Goal: Entertainment & Leisure: Consume media (video, audio)

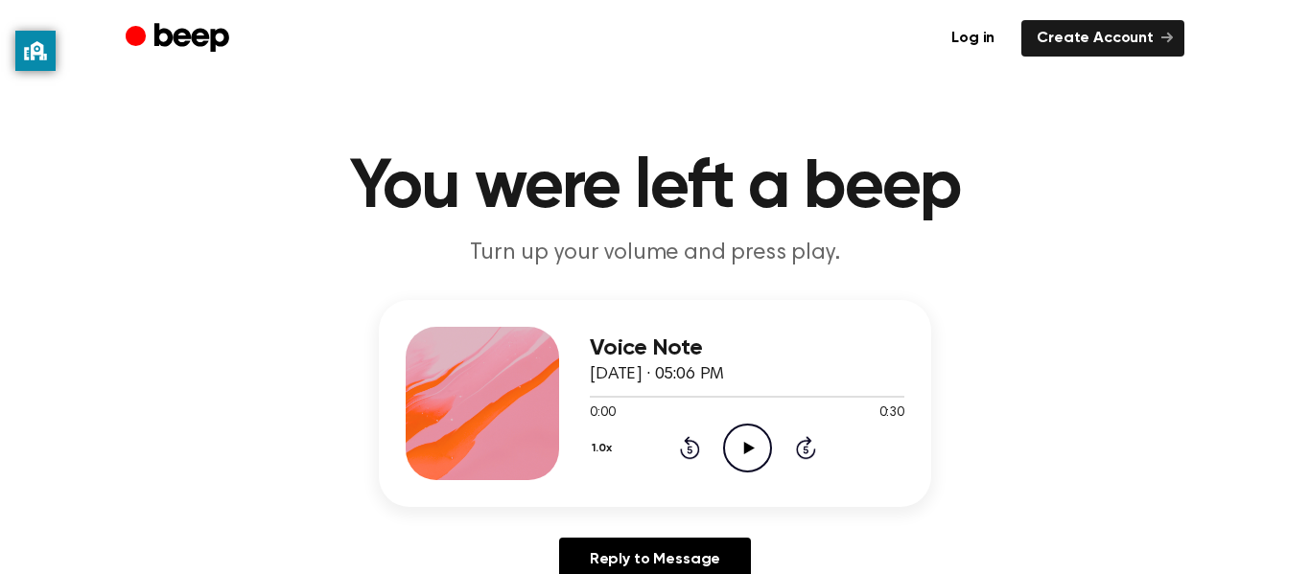
click at [750, 440] on icon "Play Audio" at bounding box center [747, 448] width 49 height 49
click at [1185, 202] on header "You were left a beep Turn up your volume and press play." at bounding box center [655, 211] width 1264 height 116
click at [734, 443] on icon "Play Audio" at bounding box center [747, 448] width 49 height 49
click at [741, 443] on icon "Play Audio" at bounding box center [747, 448] width 49 height 49
click at [740, 446] on icon "Play Audio" at bounding box center [747, 448] width 49 height 49
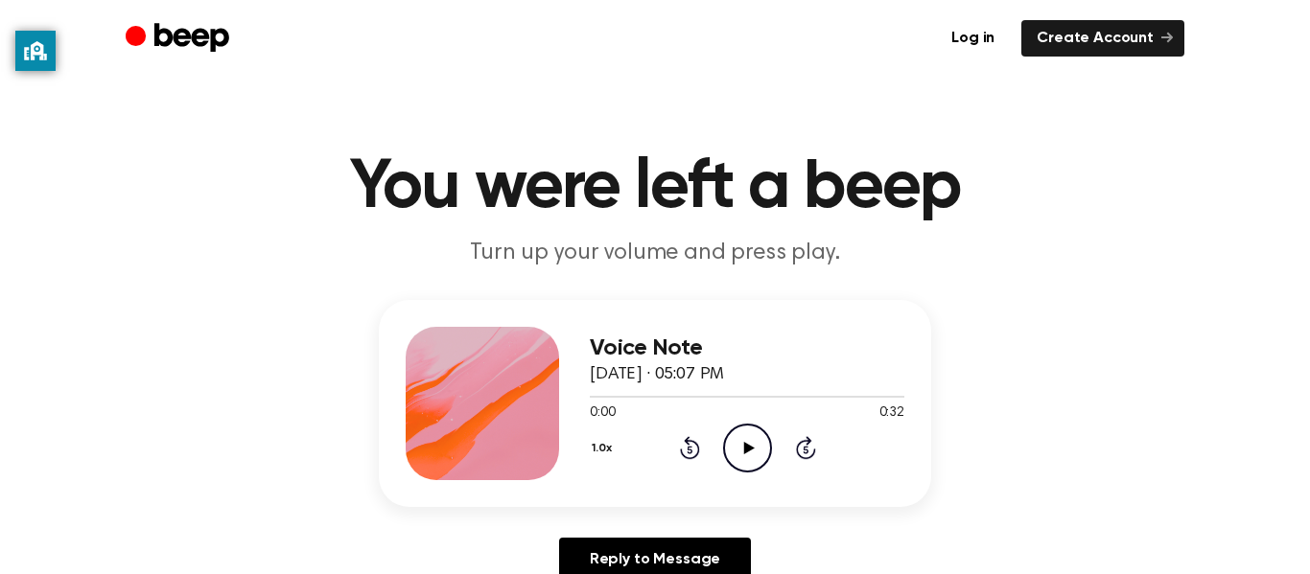
click at [736, 451] on icon "Play Audio" at bounding box center [747, 448] width 49 height 49
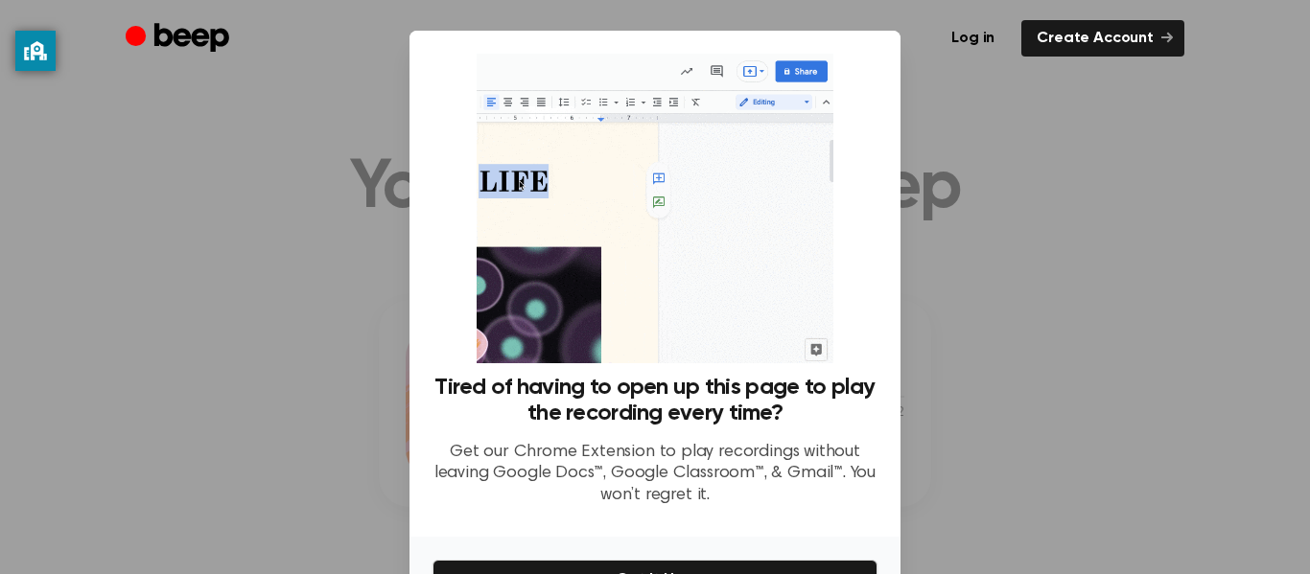
click at [934, 107] on div at bounding box center [655, 287] width 1310 height 574
click at [924, 62] on div "Log in Create Account" at bounding box center [655, 38] width 1059 height 77
